Goal: Task Accomplishment & Management: Use online tool/utility

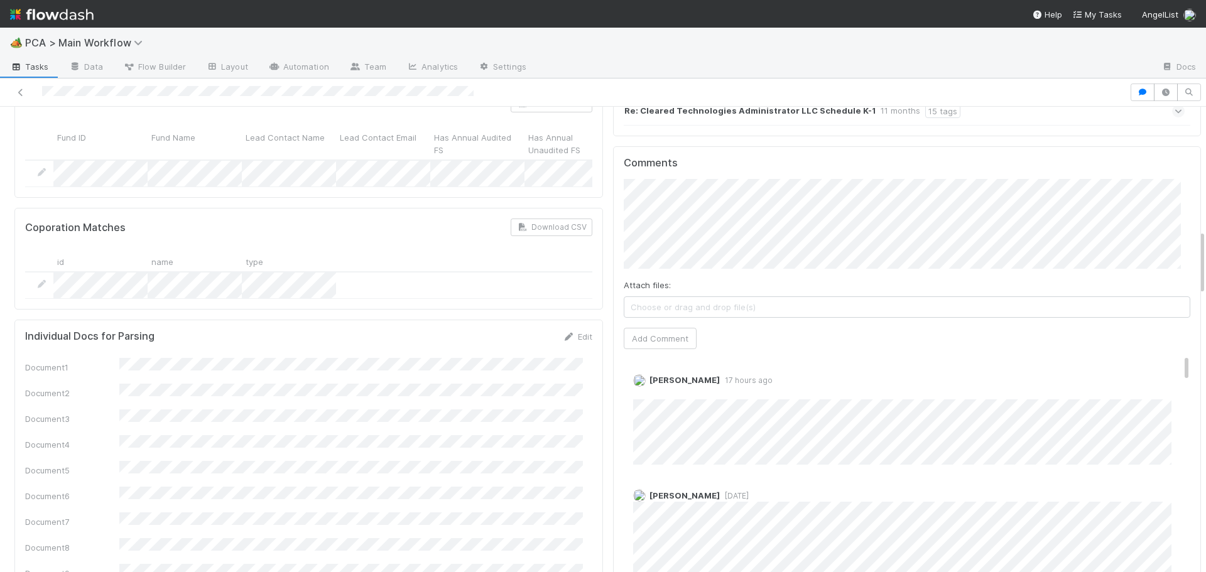
scroll to position [880, 0]
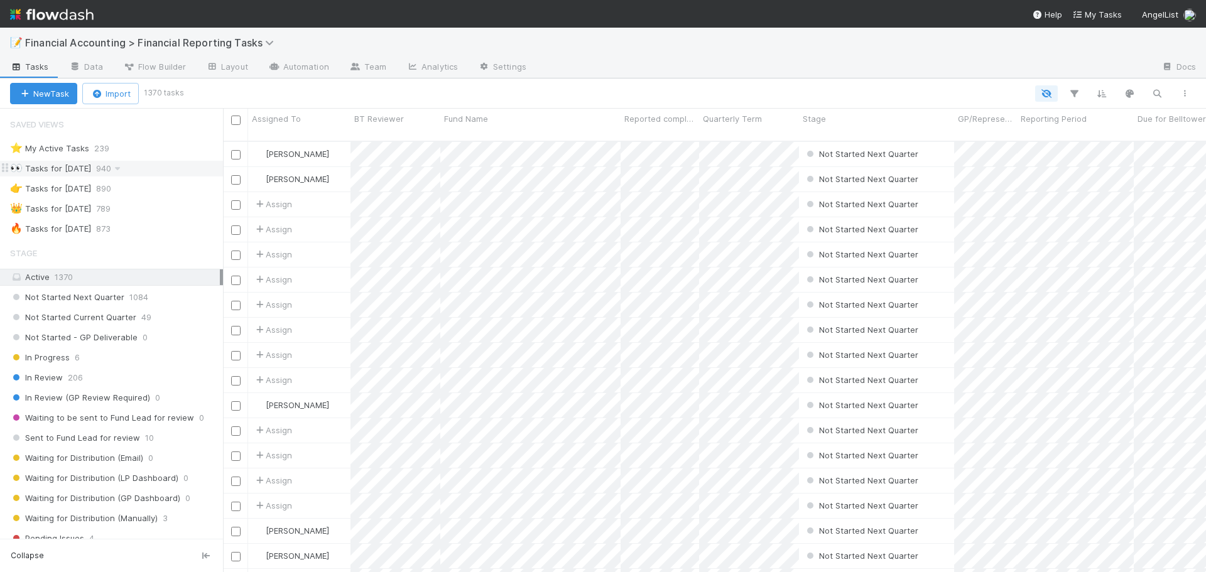
scroll to position [432, 974]
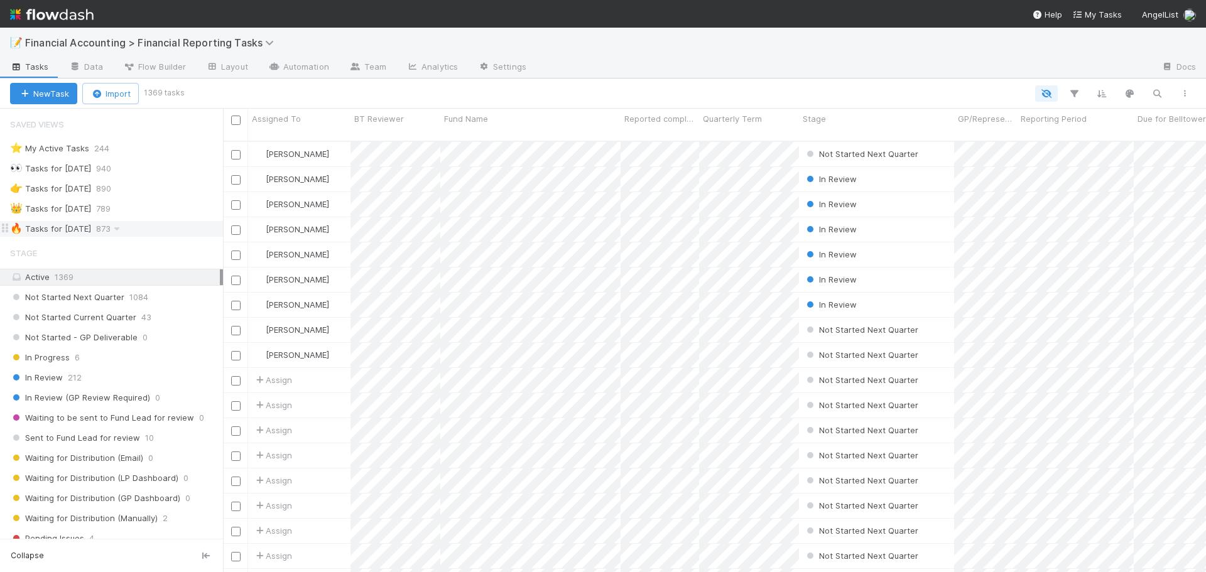
click at [158, 227] on div "🔥 Tasks for 2025-06-30 873" at bounding box center [116, 229] width 213 height 16
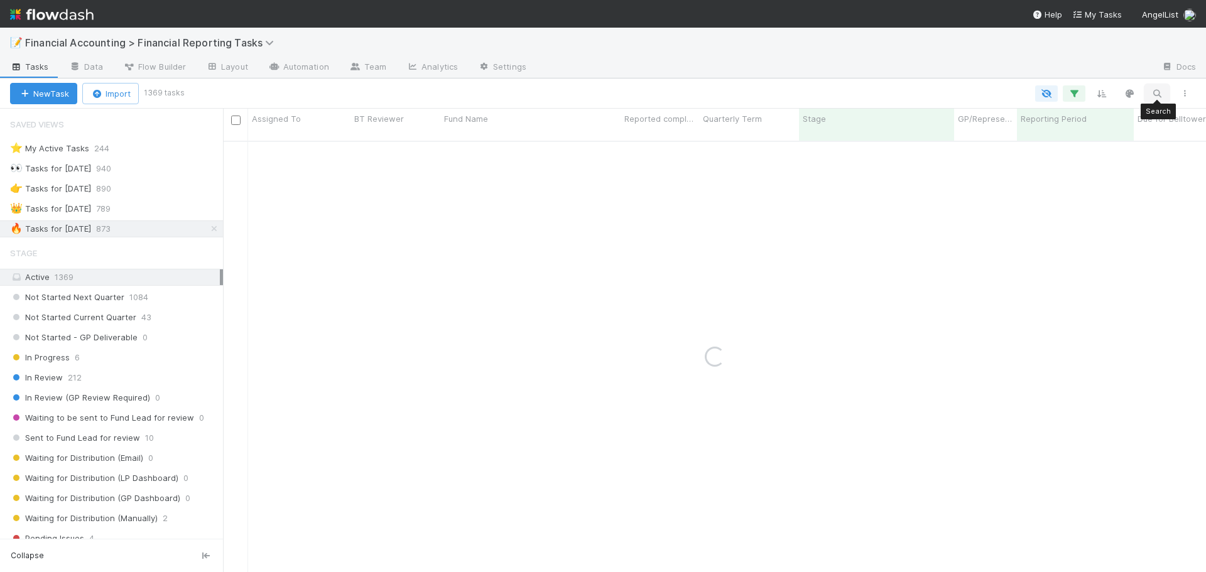
click at [1157, 95] on icon "button" at bounding box center [1157, 93] width 13 height 11
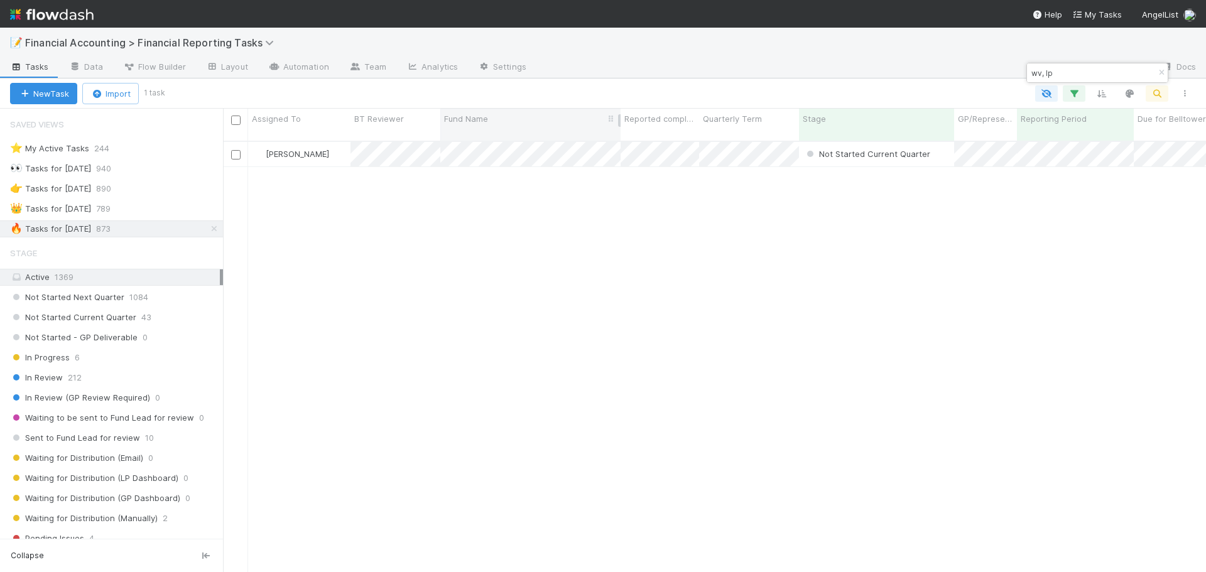
type input "wv, lp"
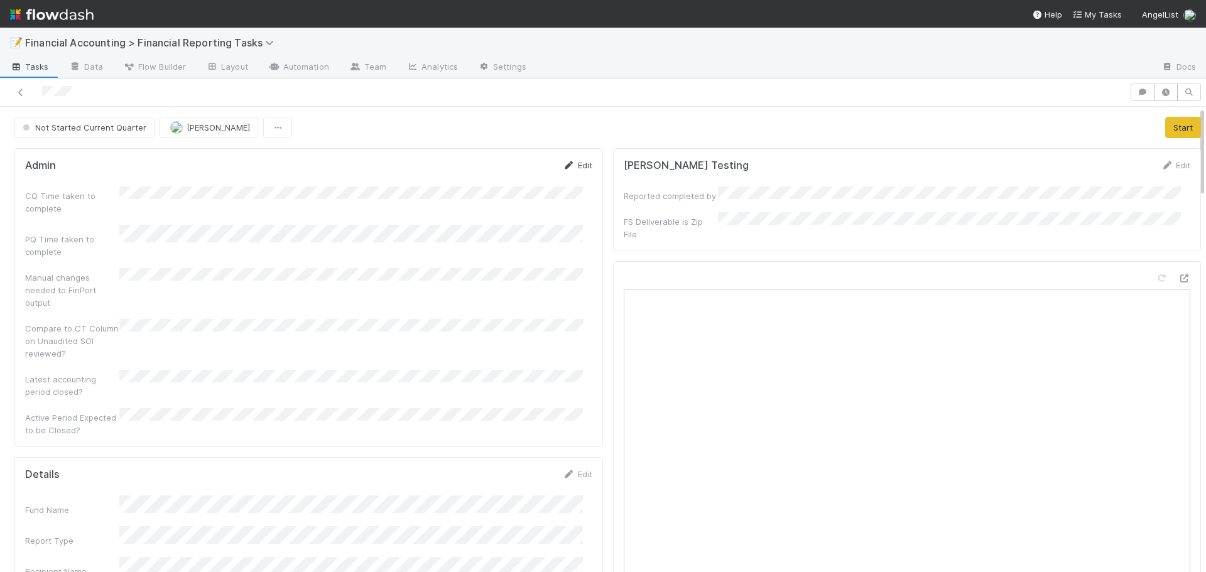
click at [574, 167] on link "Edit" at bounding box center [578, 165] width 30 height 10
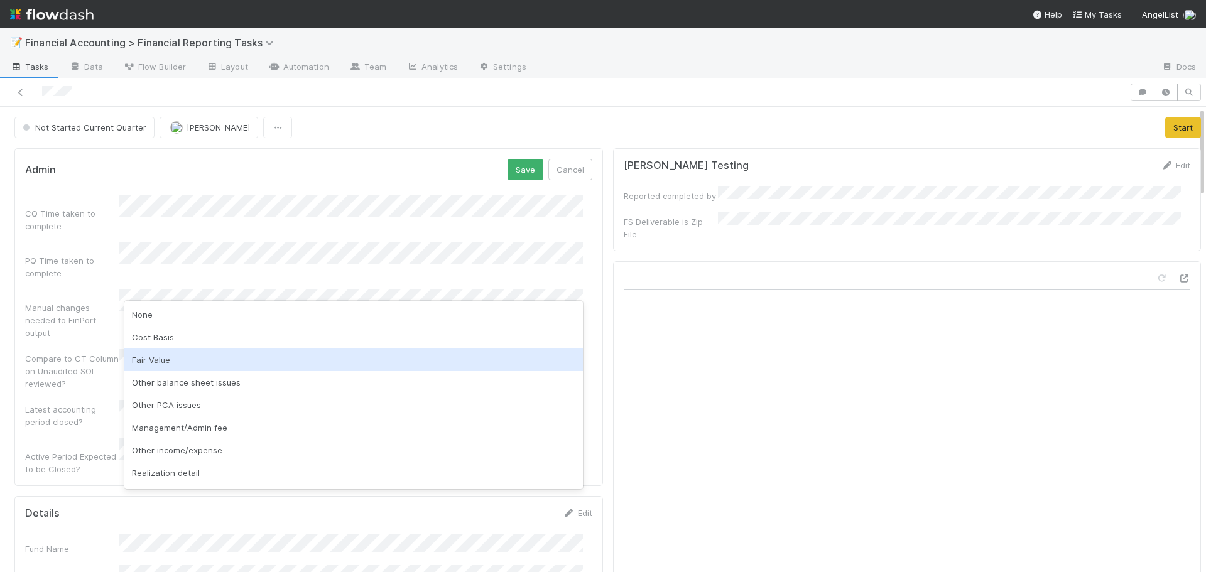
click at [162, 363] on div "Fair Value" at bounding box center [353, 360] width 459 height 23
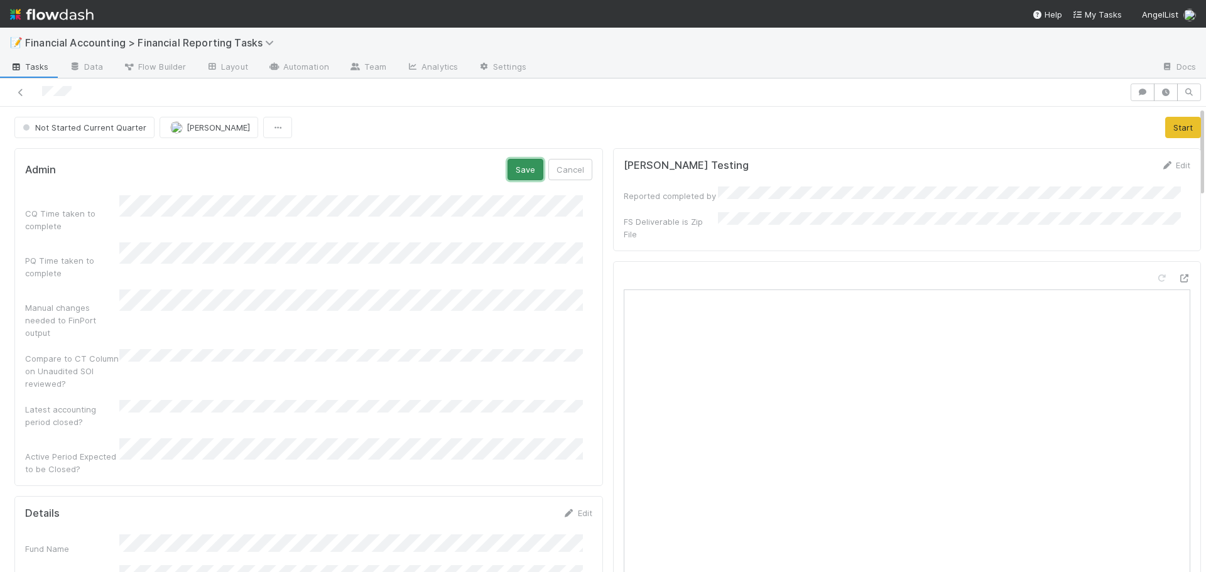
click at [515, 173] on button "Save" at bounding box center [526, 169] width 36 height 21
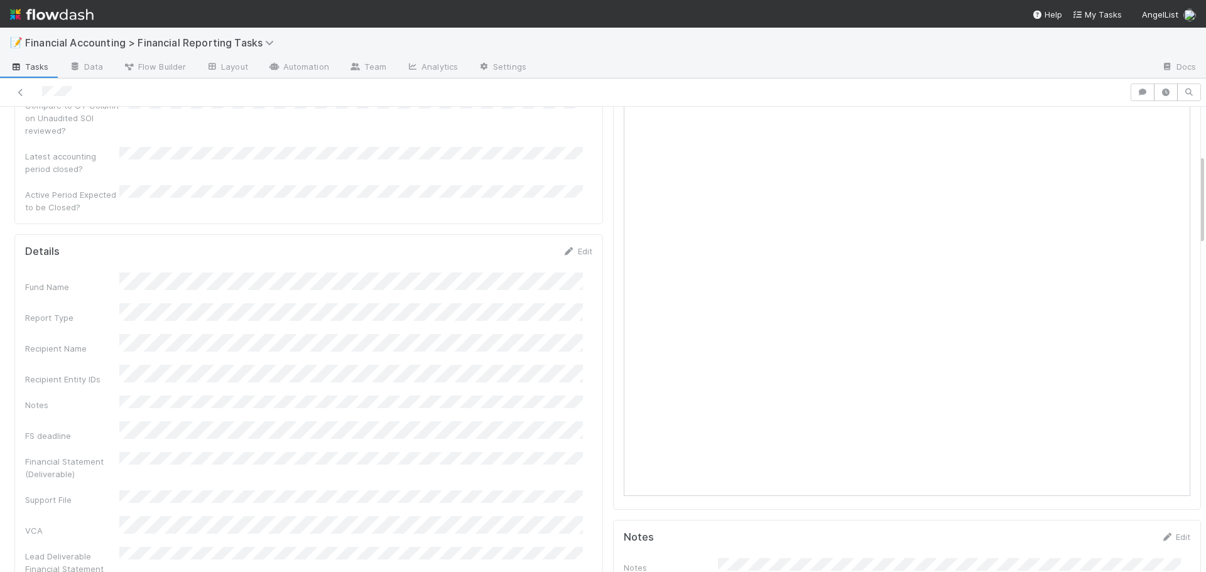
scroll to position [251, 0]
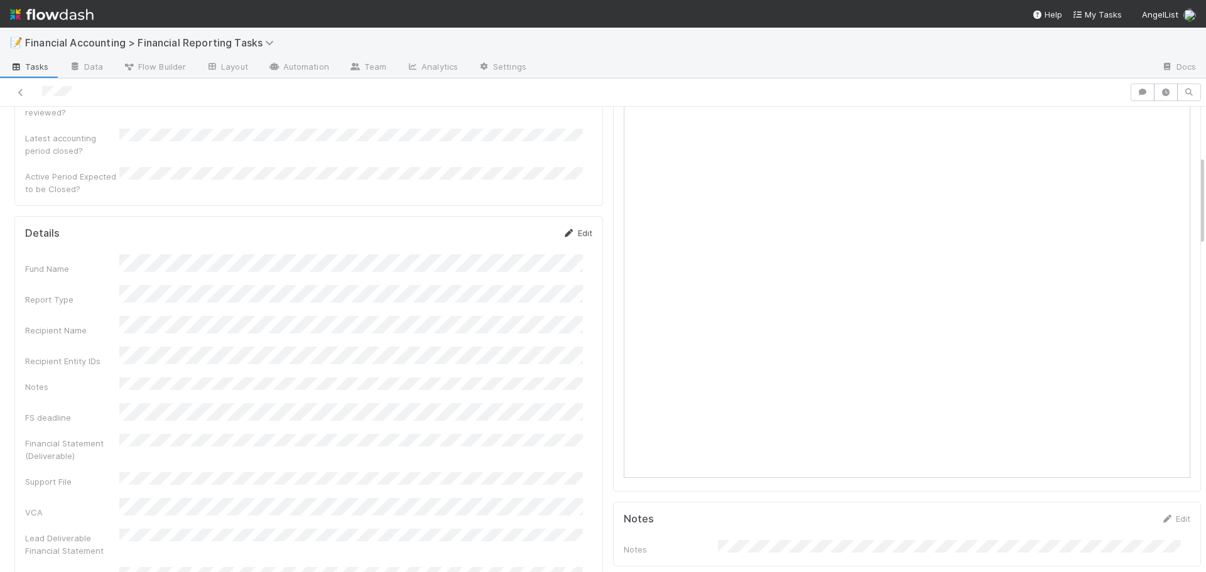
click at [575, 228] on link "Edit" at bounding box center [578, 233] width 30 height 10
click at [522, 227] on button "Save" at bounding box center [526, 237] width 36 height 21
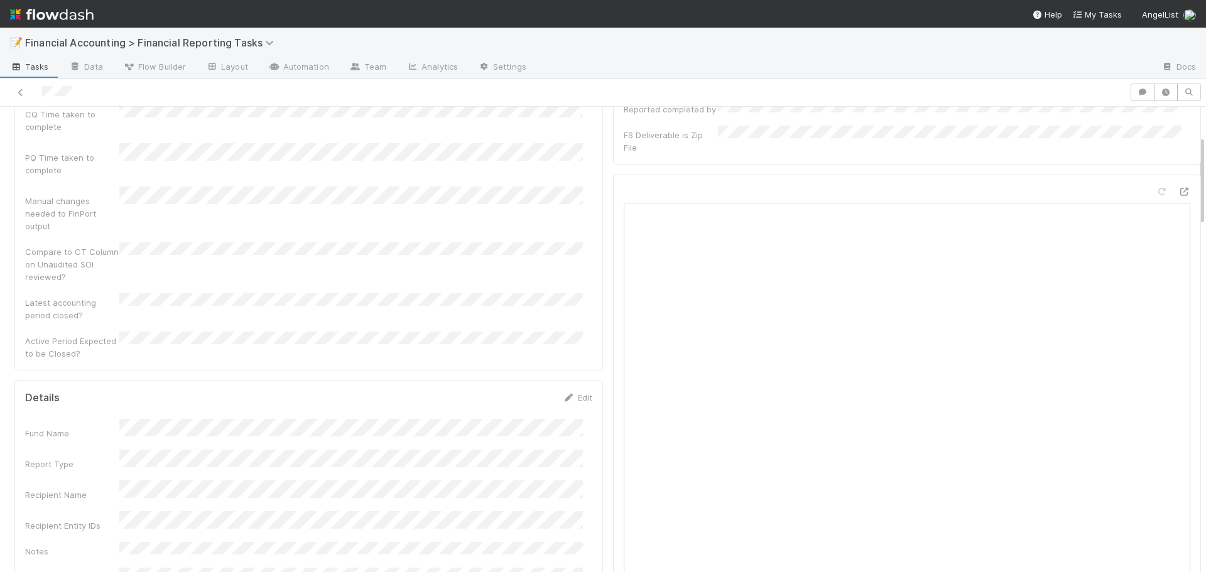
scroll to position [0, 0]
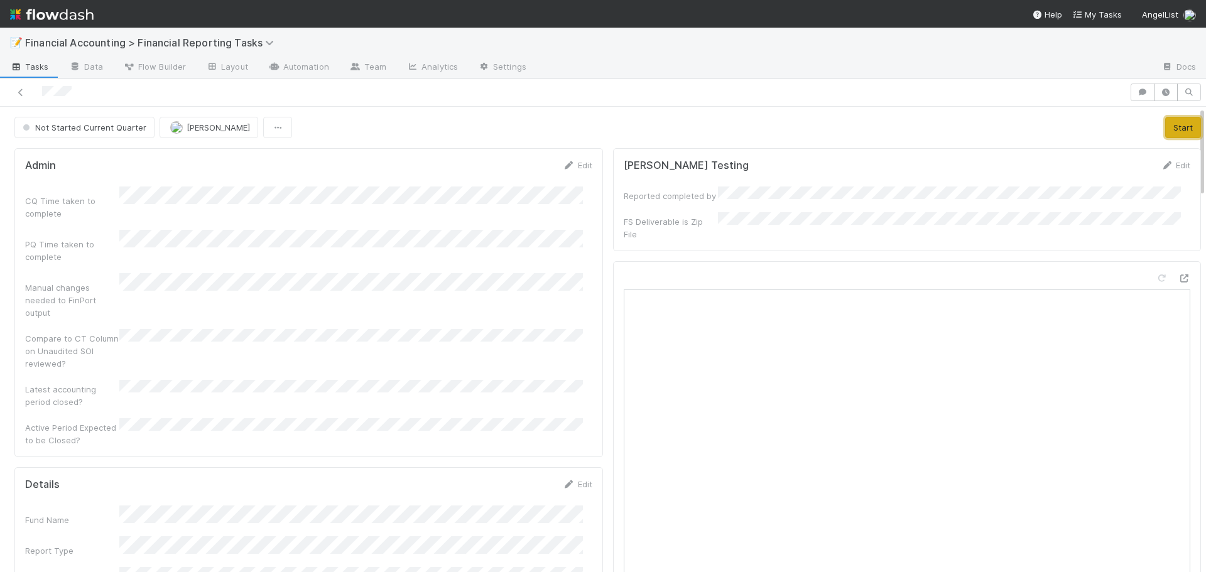
click at [1166, 129] on button "Start" at bounding box center [1184, 127] width 36 height 21
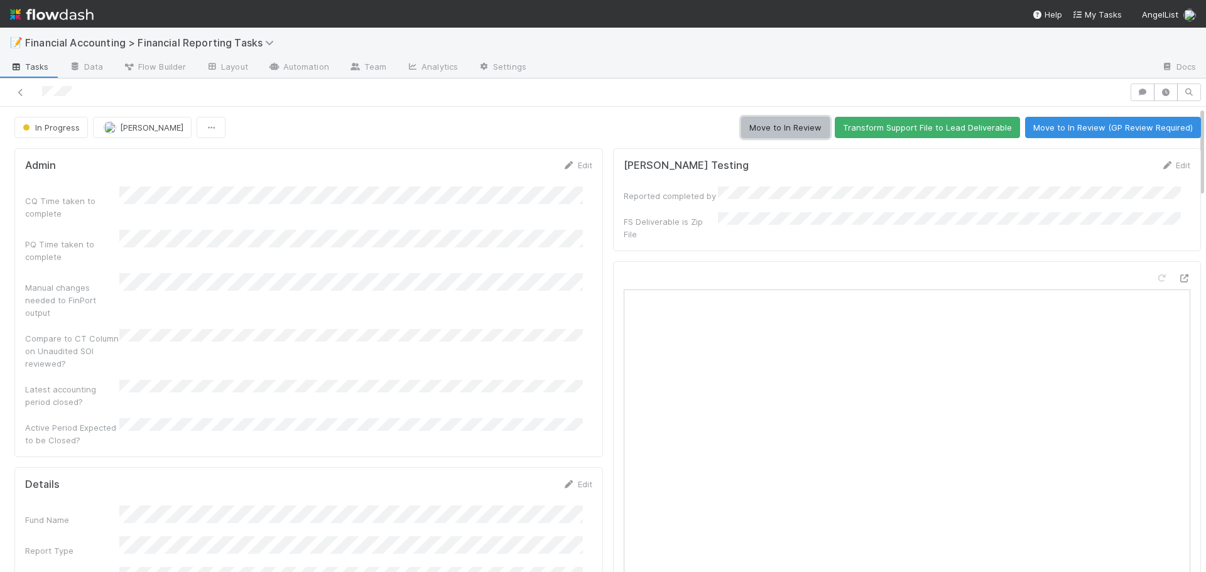
click at [794, 125] on button "Move to In Review" at bounding box center [785, 127] width 89 height 21
